Goal: Information Seeking & Learning: Check status

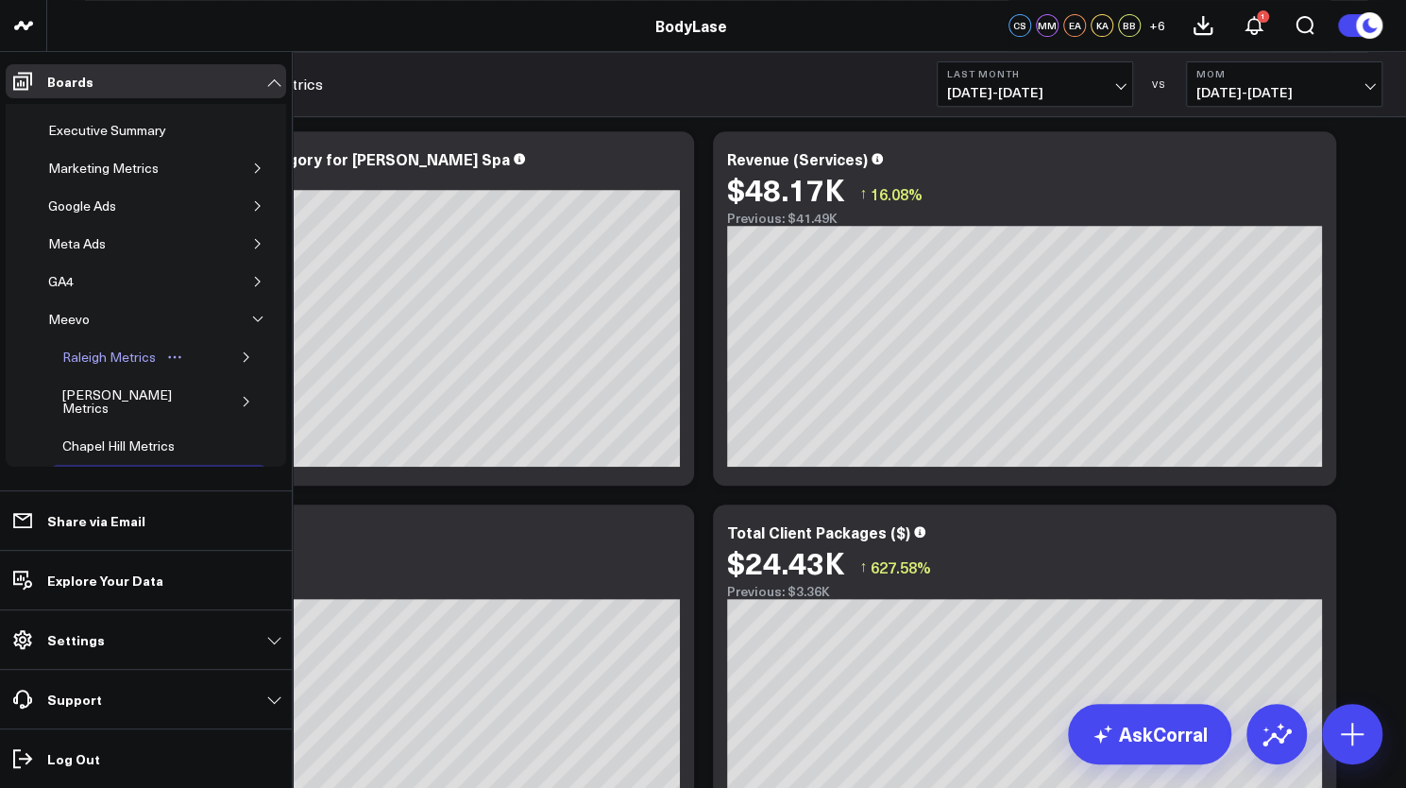
click at [89, 348] on div "Raleigh Metrics" at bounding box center [109, 357] width 103 height 23
click at [96, 353] on div "Raleigh Metrics" at bounding box center [109, 357] width 103 height 23
click at [84, 346] on div "Raleigh Metrics" at bounding box center [109, 357] width 103 height 23
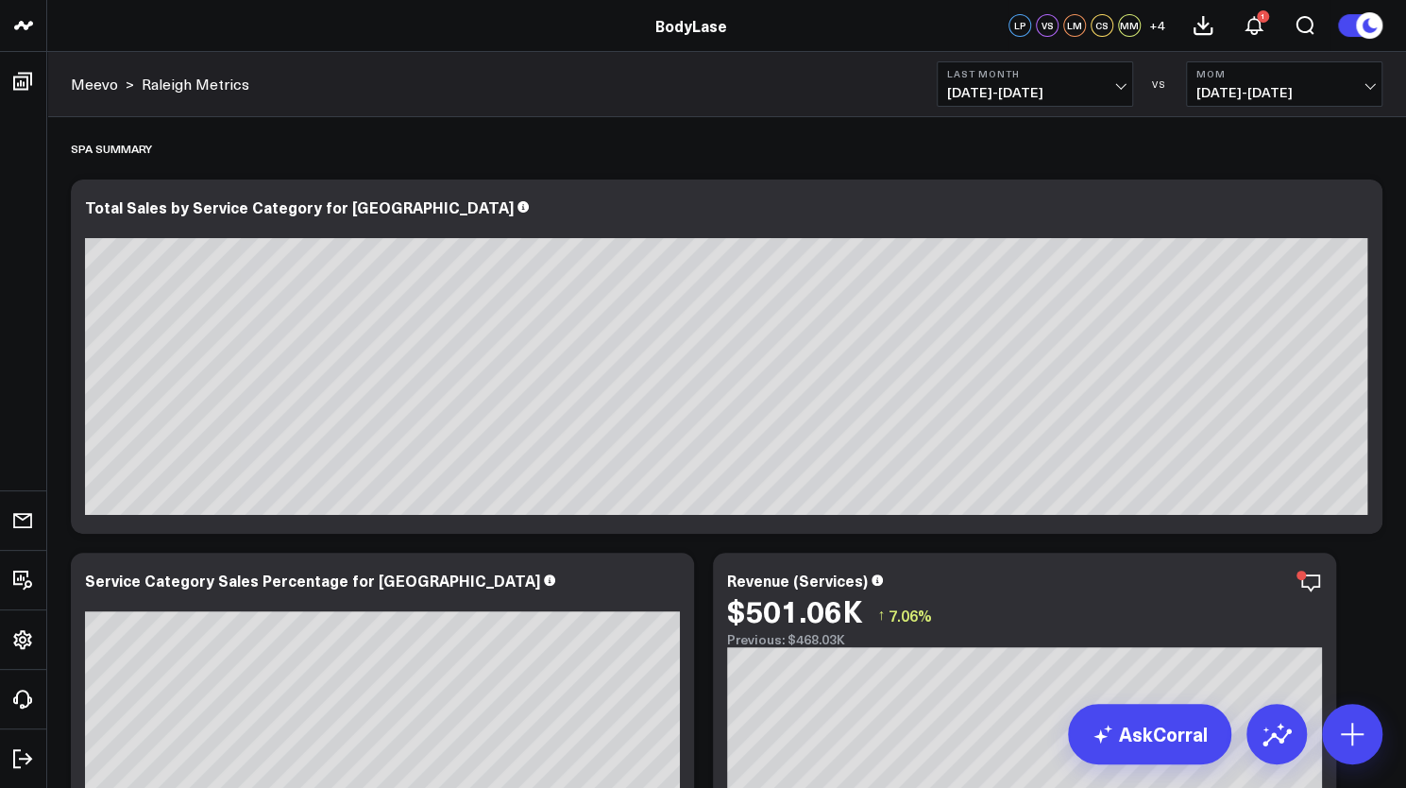
click at [1255, 82] on button "MoM [DEMOGRAPHIC_DATA][DATE] - [DATE]" at bounding box center [1284, 83] width 196 height 45
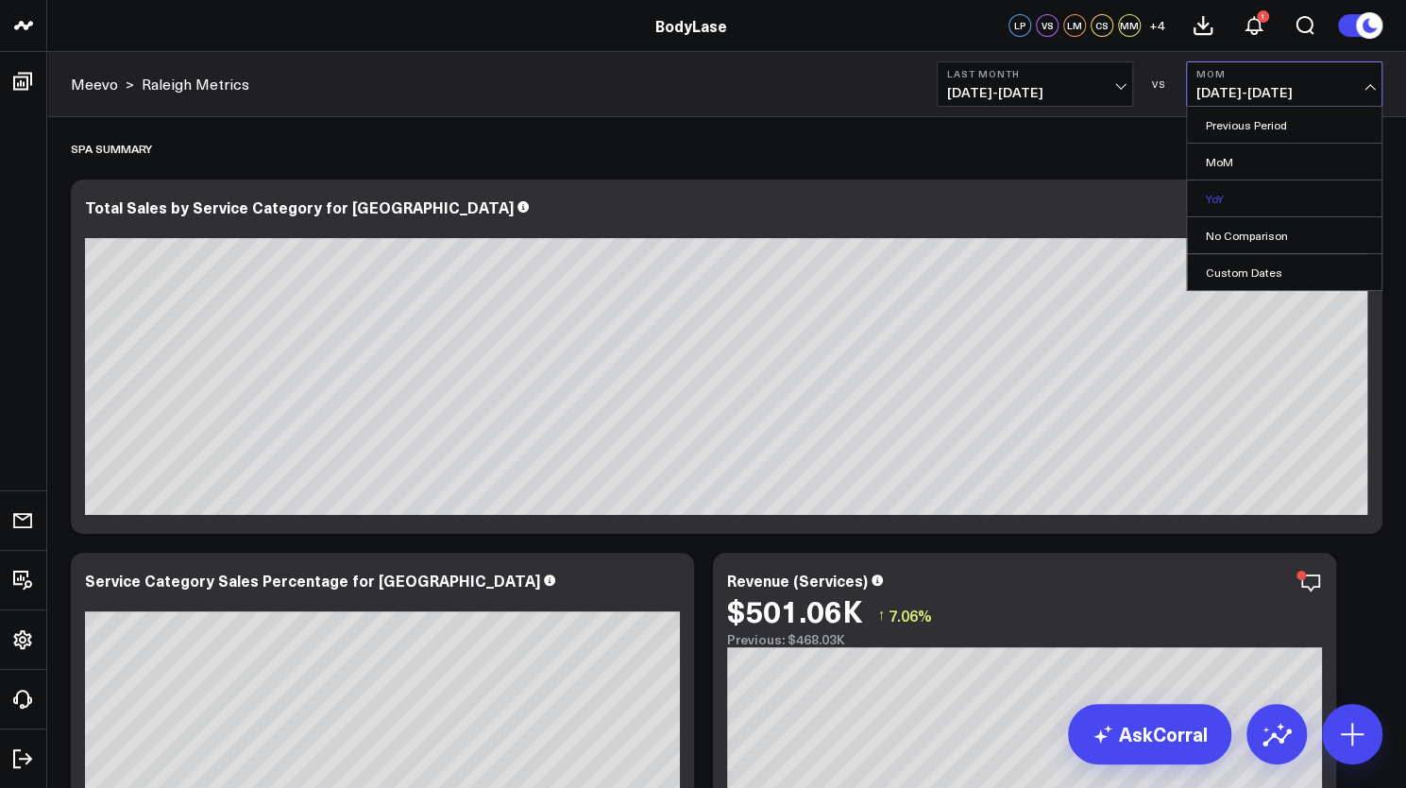
click at [1267, 195] on link "YoY" at bounding box center [1284, 198] width 195 height 36
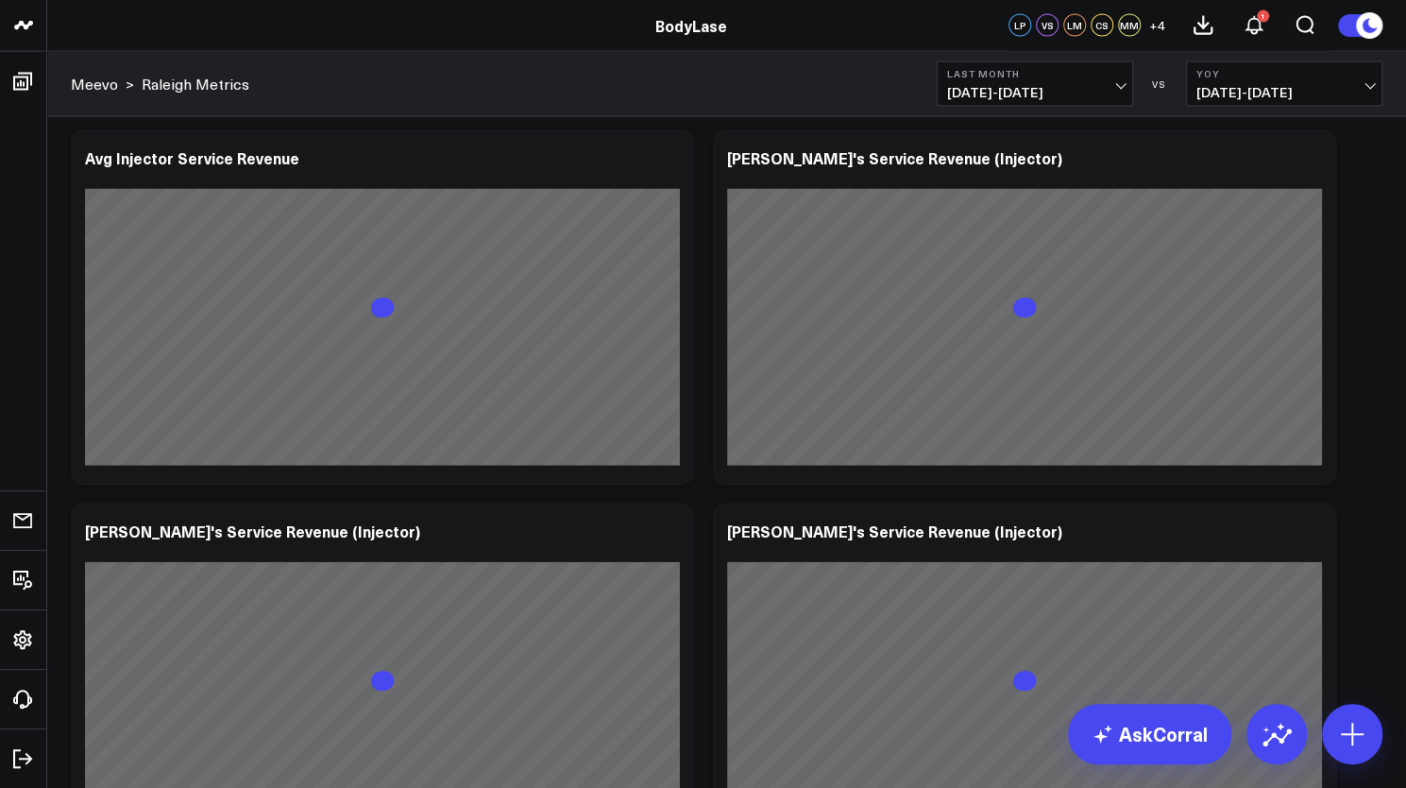
scroll to position [2338, 0]
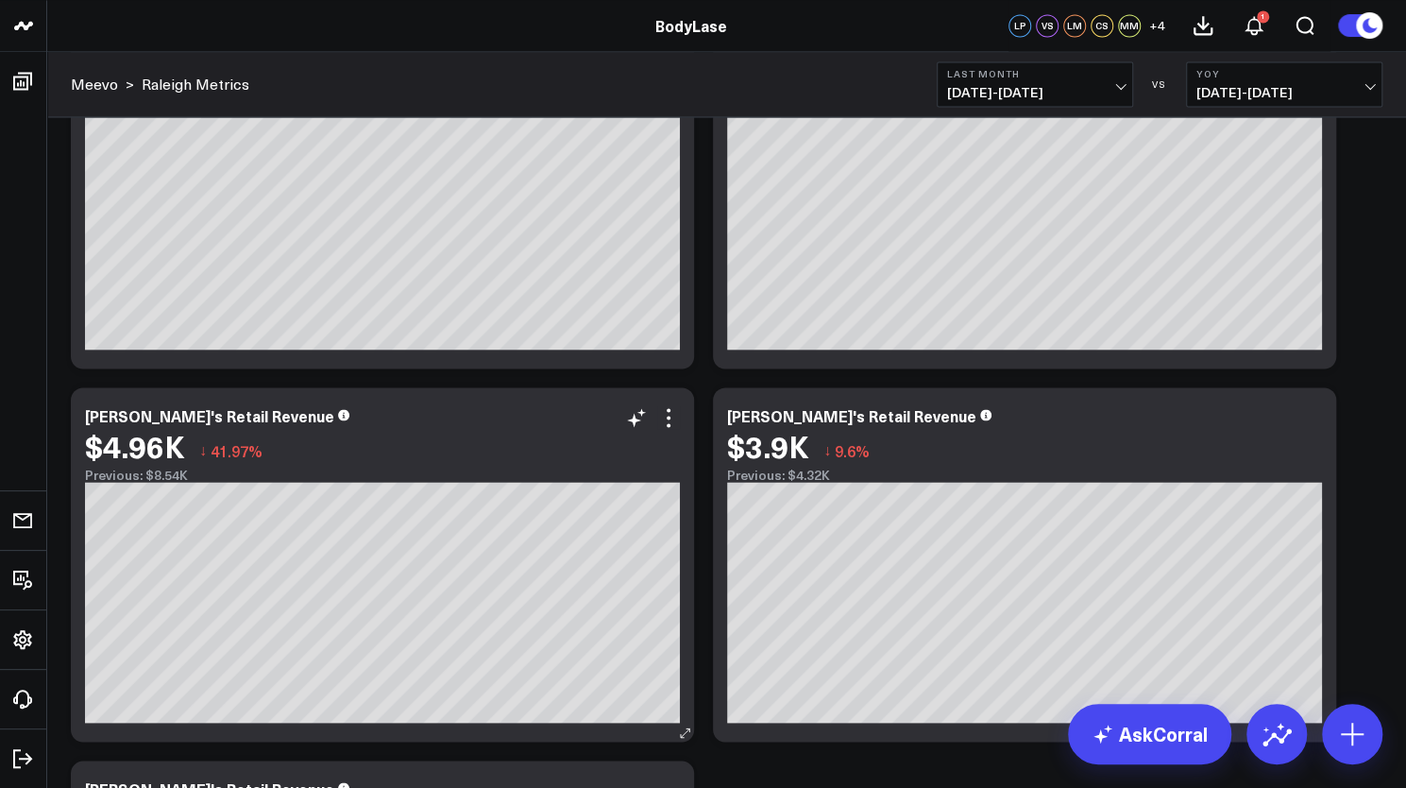
scroll to position [5957, 0]
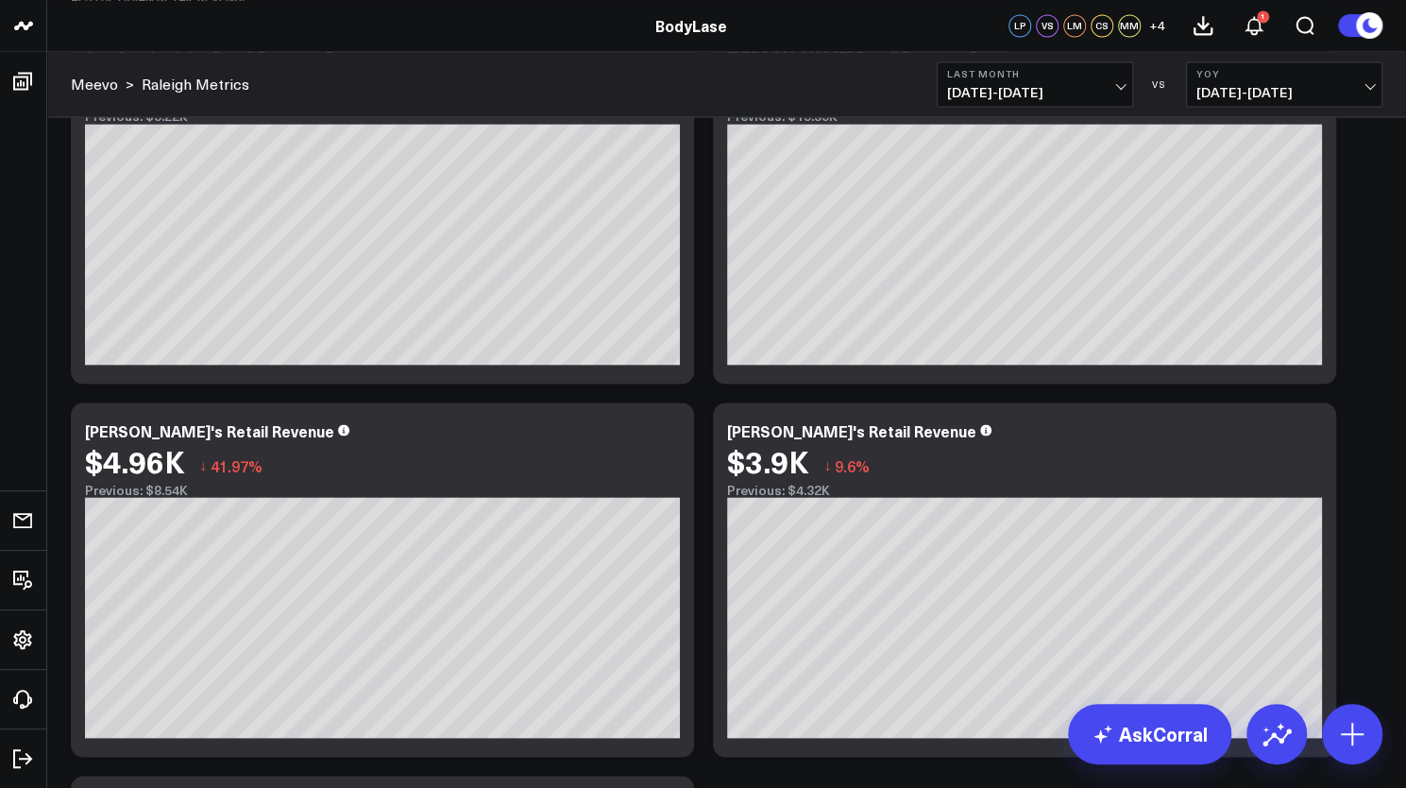
drag, startPoint x: 446, startPoint y: 618, endPoint x: 712, endPoint y: 569, distance: 270.6
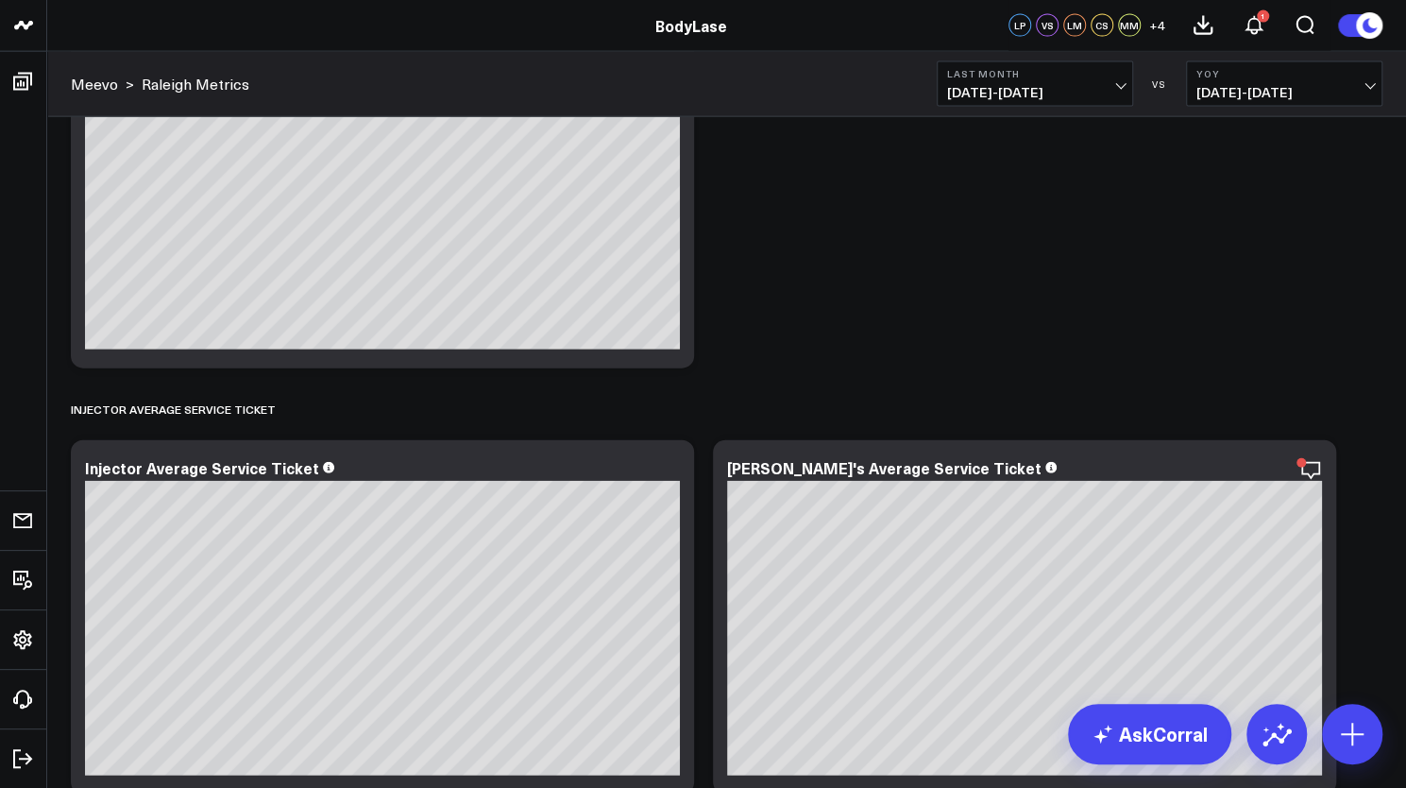
scroll to position [6937, 0]
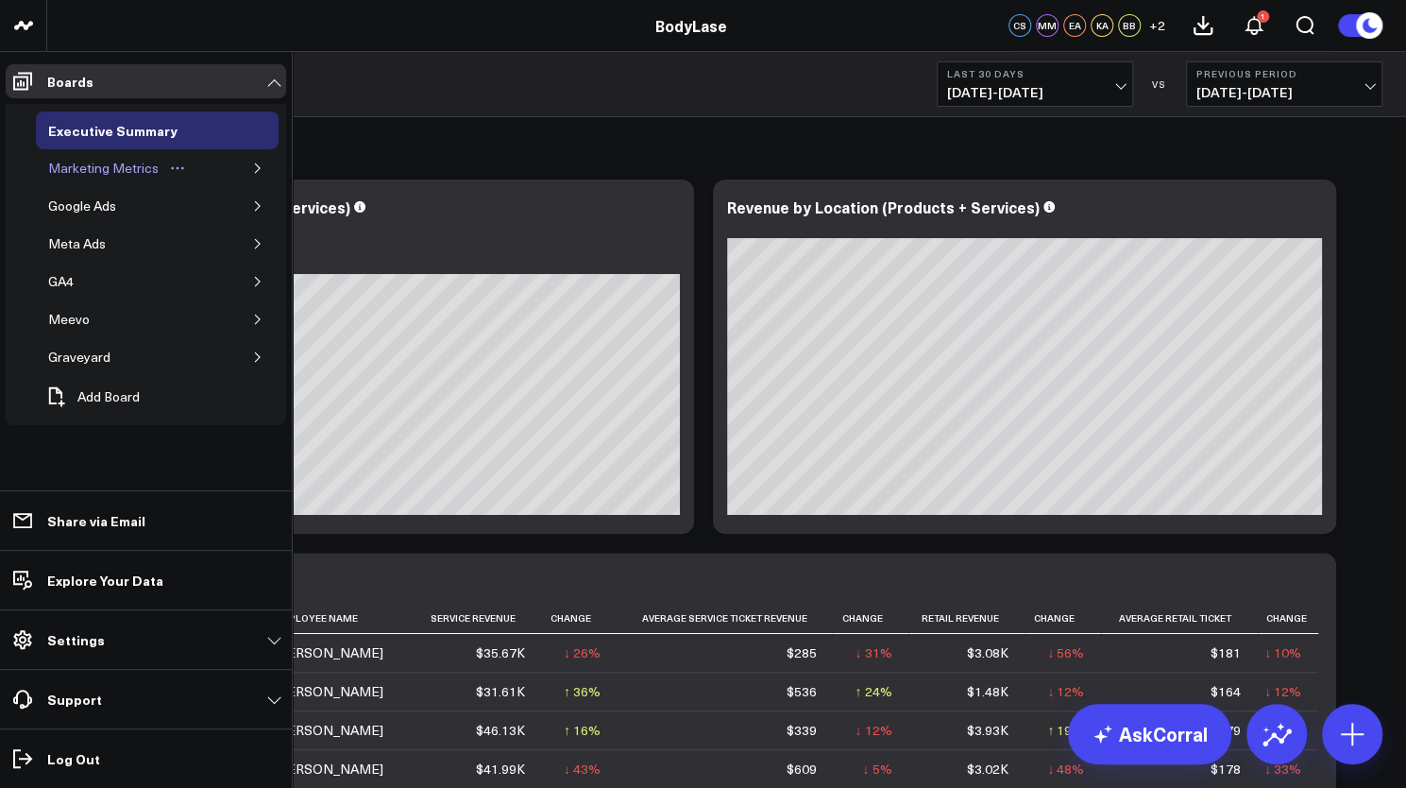
click at [115, 169] on div "Marketing Metrics" at bounding box center [103, 168] width 120 height 23
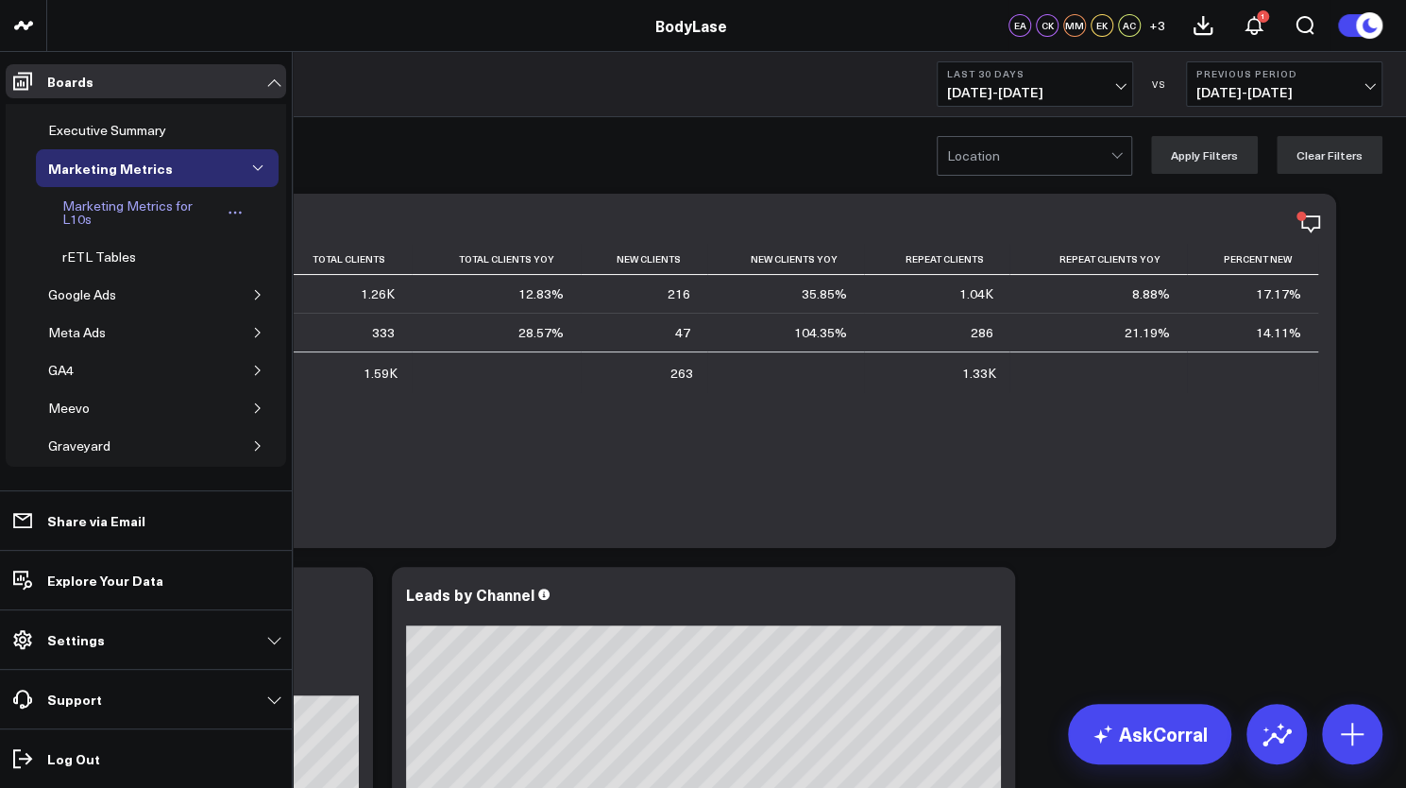
click at [92, 201] on div "Marketing Metrics for L10s" at bounding box center [139, 213] width 163 height 36
